Goal: Task Accomplishment & Management: Complete application form

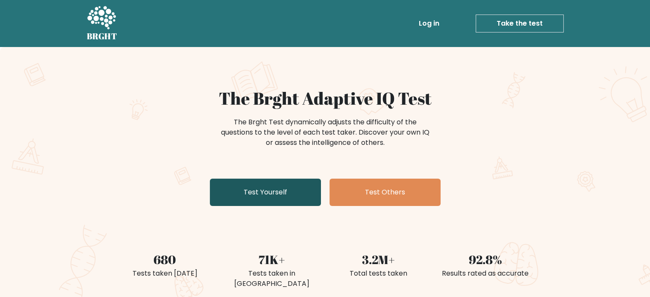
click at [276, 198] on link "Test Yourself" at bounding box center [265, 192] width 111 height 27
click at [260, 188] on link "Test Yourself" at bounding box center [265, 192] width 111 height 27
click at [264, 195] on link "Test Yourself" at bounding box center [265, 192] width 111 height 27
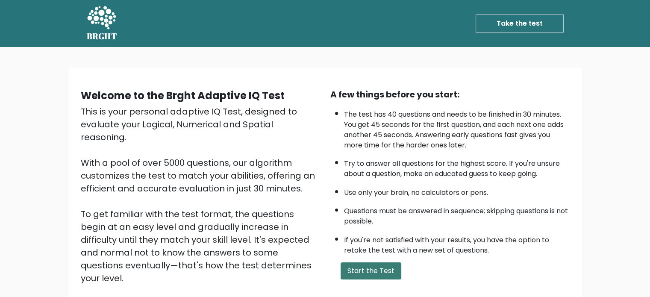
click at [366, 271] on button "Start the Test" at bounding box center [371, 271] width 61 height 17
click at [383, 266] on button "Start the Test" at bounding box center [371, 271] width 61 height 17
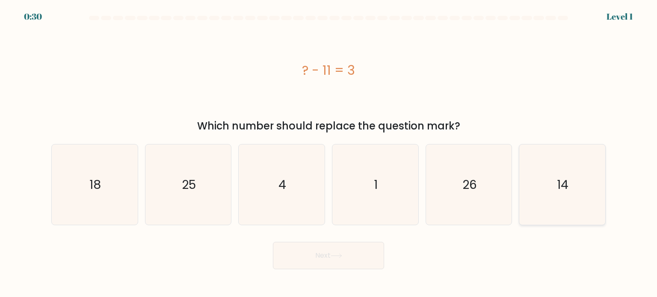
click at [563, 187] on text "14" at bounding box center [563, 184] width 12 height 17
click at [329, 153] on input "f. 14" at bounding box center [328, 151] width 0 height 4
radio input "true"
click at [316, 250] on button "Next" at bounding box center [328, 255] width 111 height 27
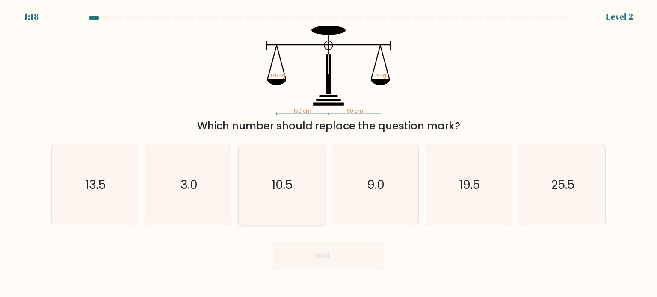
click at [288, 185] on text "10.5" at bounding box center [282, 184] width 21 height 17
click at [328, 153] on input "c. 10.5" at bounding box center [328, 151] width 0 height 4
radio input "true"
click at [340, 263] on button "Next" at bounding box center [328, 255] width 111 height 27
click at [331, 253] on button "Next" at bounding box center [328, 255] width 111 height 27
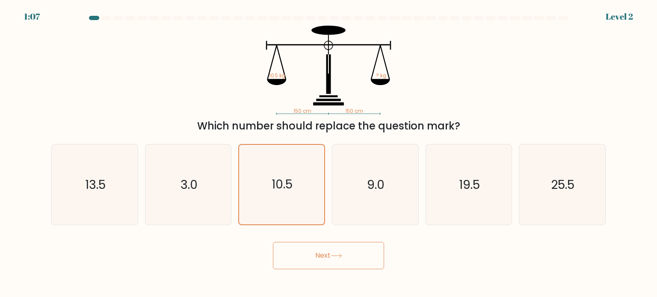
click at [328, 252] on button "Next" at bounding box center [328, 255] width 111 height 27
click at [272, 178] on text "10.5" at bounding box center [282, 184] width 21 height 17
click at [328, 153] on input "c. 10.5" at bounding box center [328, 151] width 0 height 4
click at [314, 250] on button "Next" at bounding box center [328, 255] width 111 height 27
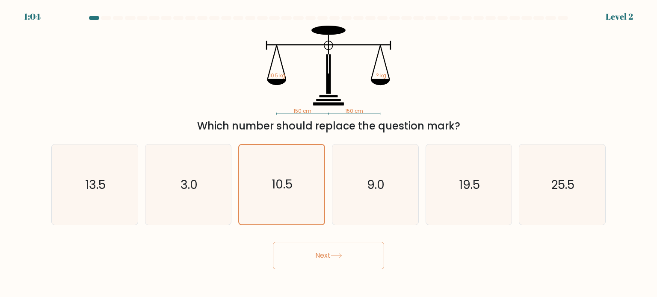
click at [314, 250] on button "Next" at bounding box center [328, 255] width 111 height 27
drag, startPoint x: 314, startPoint y: 250, endPoint x: 306, endPoint y: 232, distance: 19.1
click at [310, 246] on button "Next" at bounding box center [328, 255] width 111 height 27
click at [281, 179] on text "10.5" at bounding box center [282, 184] width 21 height 17
click at [328, 153] on input "c. 10.5" at bounding box center [328, 151] width 0 height 4
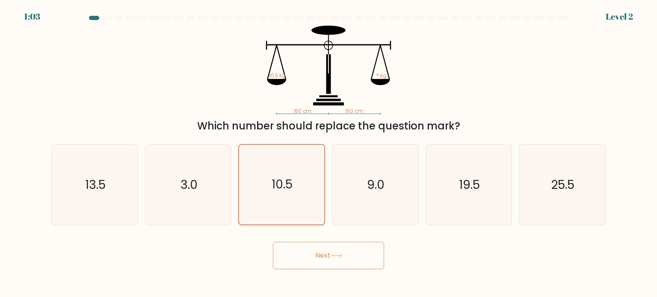
click at [281, 179] on text "10.5" at bounding box center [282, 184] width 21 height 17
click at [328, 153] on input "c. 10.5" at bounding box center [328, 151] width 0 height 4
click at [281, 179] on text "10.5" at bounding box center [282, 184] width 21 height 17
click at [328, 153] on input "c. 10.5" at bounding box center [328, 151] width 0 height 4
click at [316, 258] on button "Next" at bounding box center [328, 255] width 111 height 27
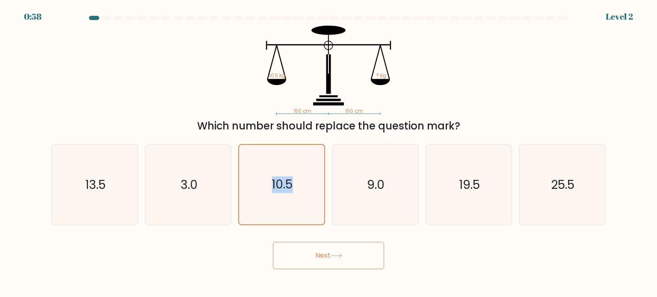
click at [316, 258] on button "Next" at bounding box center [328, 255] width 111 height 27
click at [432, 253] on div "Next" at bounding box center [328, 253] width 565 height 34
click at [300, 251] on button "Next" at bounding box center [328, 255] width 111 height 27
click at [319, 249] on button "Next" at bounding box center [328, 255] width 111 height 27
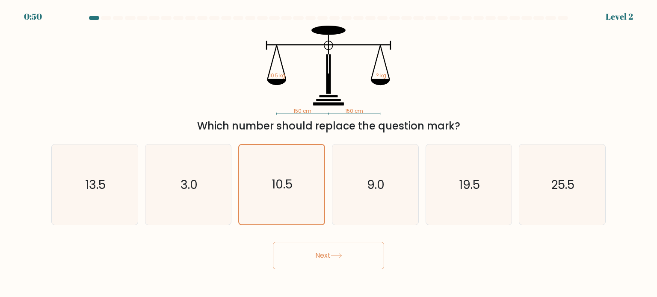
click at [319, 249] on button "Next" at bounding box center [328, 255] width 111 height 27
click at [365, 179] on icon "9.0" at bounding box center [375, 185] width 80 height 80
click at [329, 153] on input "d. 9.0" at bounding box center [328, 151] width 0 height 4
radio input "true"
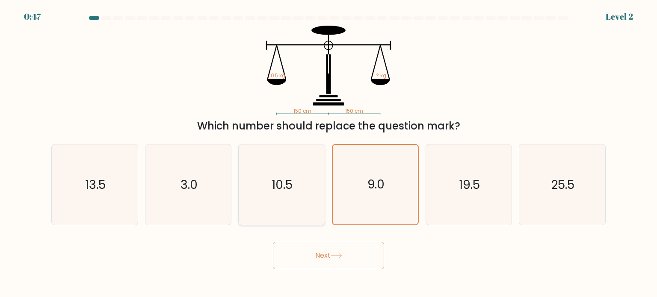
click at [264, 172] on icon "10.5" at bounding box center [281, 185] width 80 height 80
click at [328, 153] on input "c. 10.5" at bounding box center [328, 151] width 0 height 4
radio input "true"
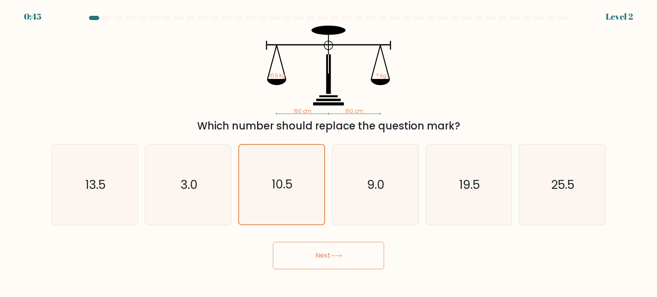
click at [310, 247] on button "Next" at bounding box center [328, 255] width 111 height 27
click at [326, 256] on button "Next" at bounding box center [328, 255] width 111 height 27
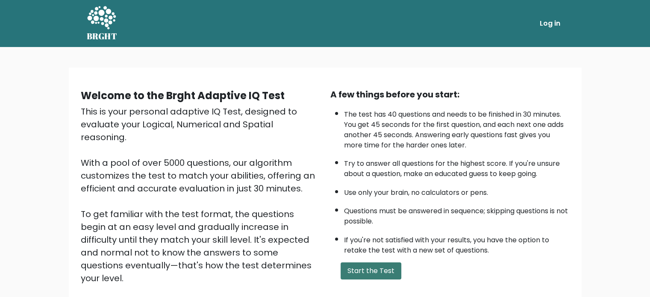
click at [381, 266] on button "Start the Test" at bounding box center [371, 271] width 61 height 17
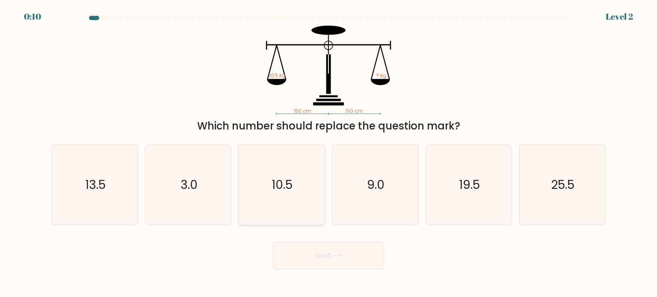
click at [286, 184] on text "10.5" at bounding box center [282, 184] width 21 height 17
click at [328, 153] on input "c. 10.5" at bounding box center [328, 151] width 0 height 4
radio input "true"
click at [320, 249] on button "Next" at bounding box center [328, 255] width 111 height 27
click at [315, 249] on button "Next" at bounding box center [328, 255] width 111 height 27
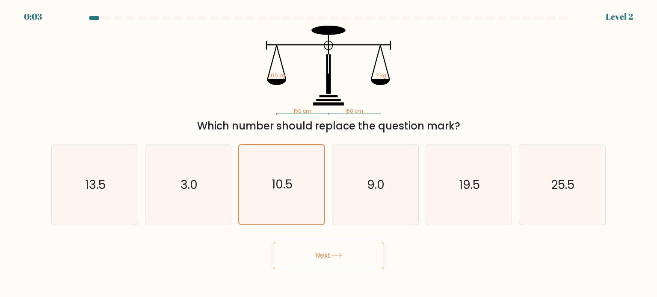
click at [303, 254] on button "Next" at bounding box center [328, 255] width 111 height 27
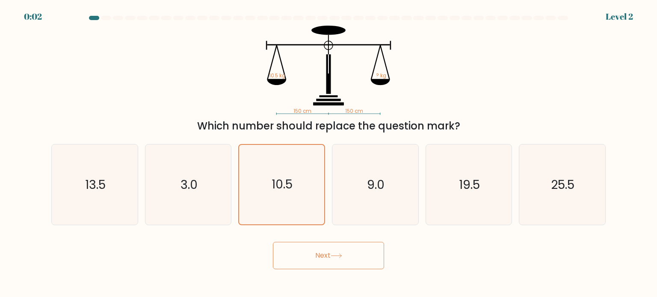
click at [303, 254] on button "Next" at bounding box center [328, 255] width 111 height 27
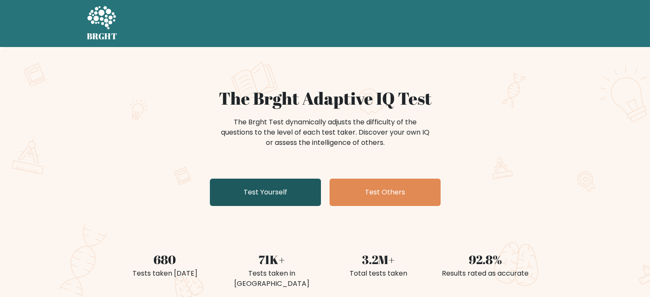
click at [238, 189] on link "Test Yourself" at bounding box center [265, 192] width 111 height 27
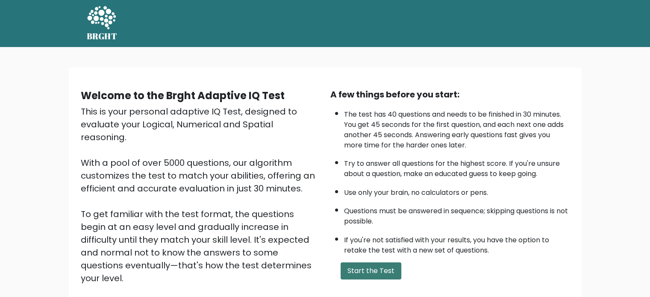
click at [356, 272] on button "Start the Test" at bounding box center [371, 271] width 61 height 17
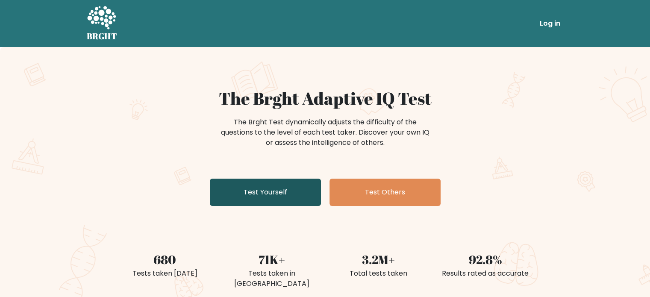
click at [274, 185] on link "Test Yourself" at bounding box center [265, 192] width 111 height 27
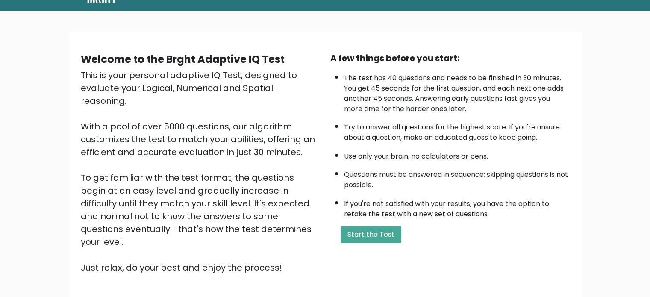
scroll to position [86, 0]
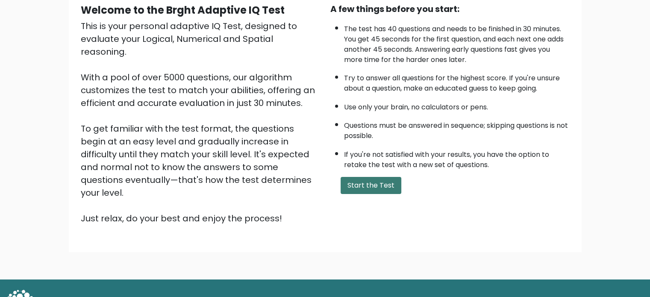
click at [373, 184] on button "Start the Test" at bounding box center [371, 185] width 61 height 17
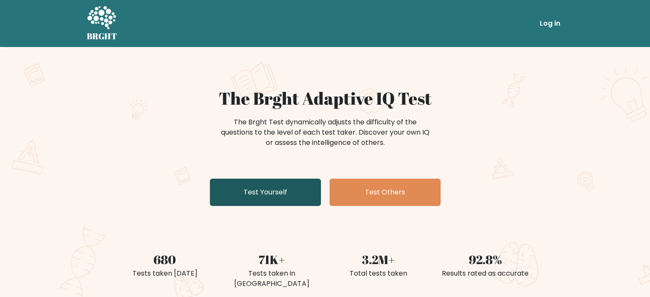
click at [279, 197] on link "Test Yourself" at bounding box center [265, 192] width 111 height 27
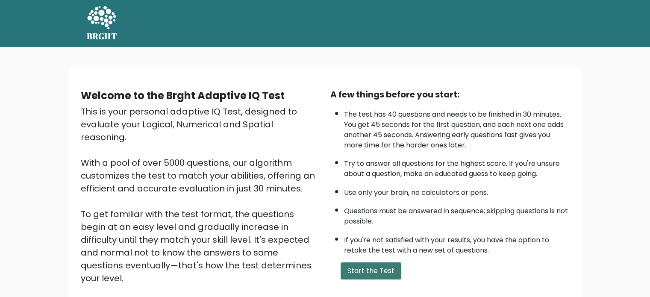
click at [372, 266] on button "Start the Test" at bounding box center [371, 271] width 61 height 17
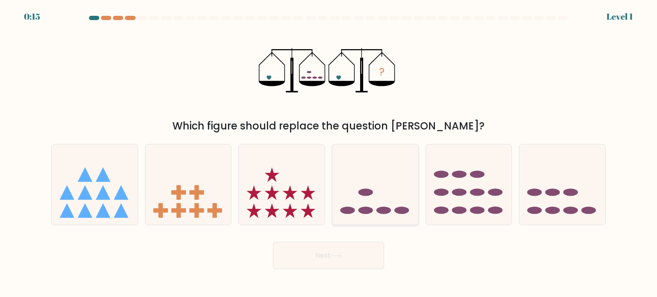
click at [378, 205] on icon at bounding box center [375, 184] width 86 height 71
click at [329, 153] on input "d." at bounding box center [328, 151] width 0 height 4
radio input "true"
click at [358, 259] on button "Next" at bounding box center [328, 255] width 111 height 27
click at [313, 256] on button "Next" at bounding box center [328, 255] width 111 height 27
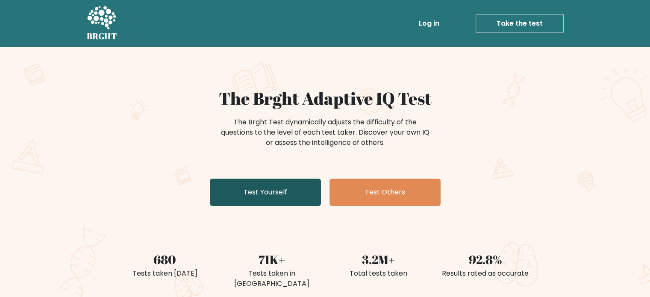
click at [284, 193] on link "Test Yourself" at bounding box center [265, 192] width 111 height 27
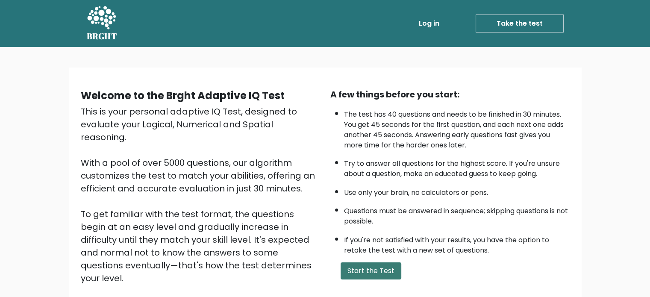
click at [381, 269] on button "Start the Test" at bounding box center [371, 271] width 61 height 17
